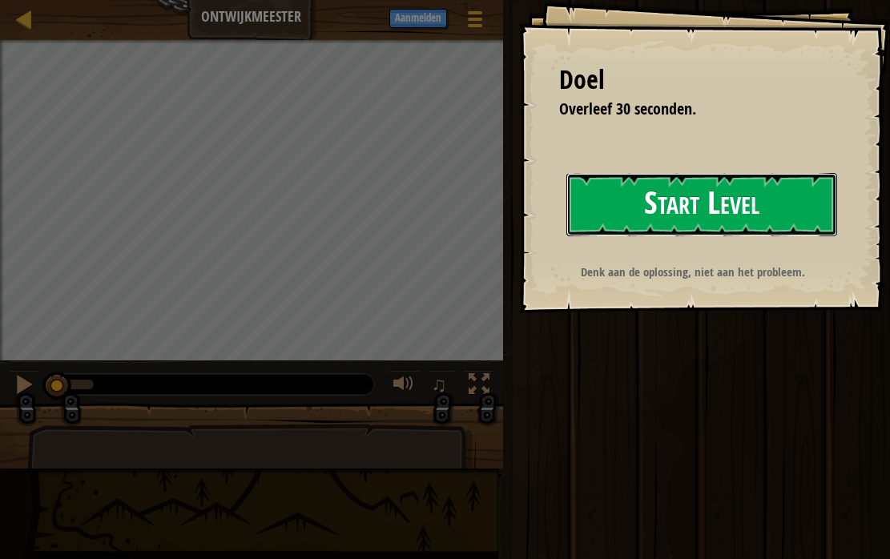
click at [625, 213] on button "Start Level" at bounding box center [701, 204] width 271 height 63
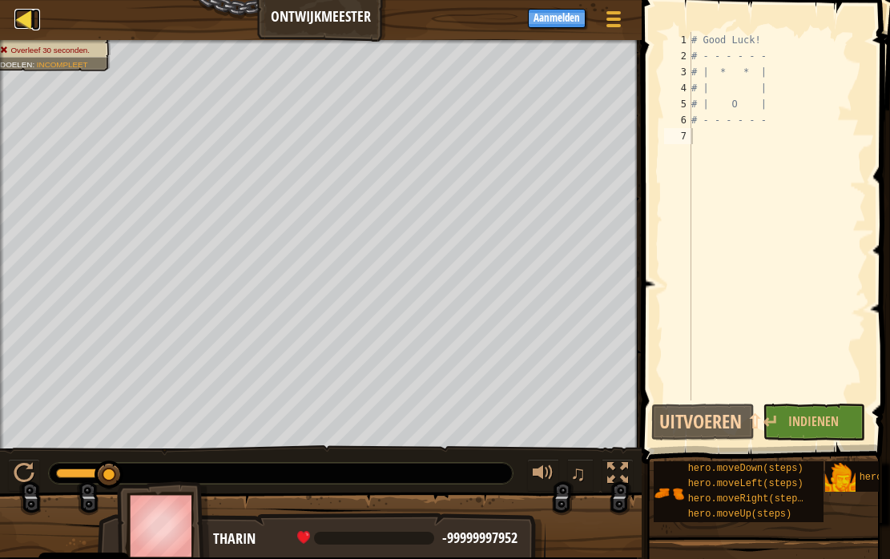
click at [27, 29] on div at bounding box center [24, 19] width 20 height 20
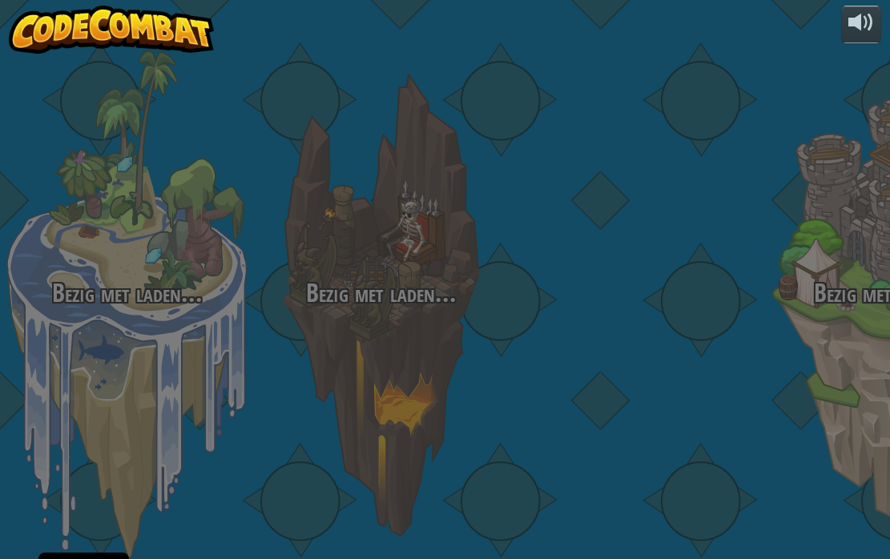
select select "nl-[GEOGRAPHIC_DATA]"
